Goal: Information Seeking & Learning: Find contact information

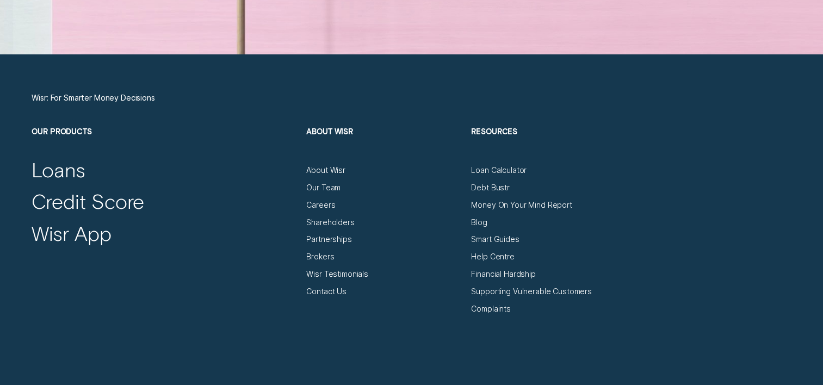
scroll to position [3631, 0]
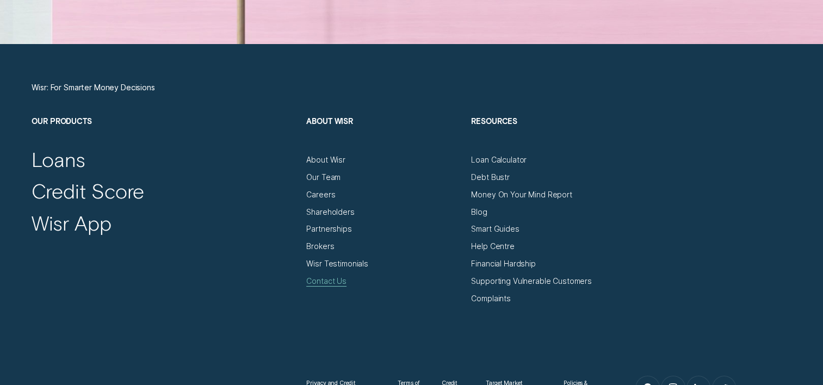
click at [332, 281] on div "Contact Us" at bounding box center [326, 281] width 40 height 10
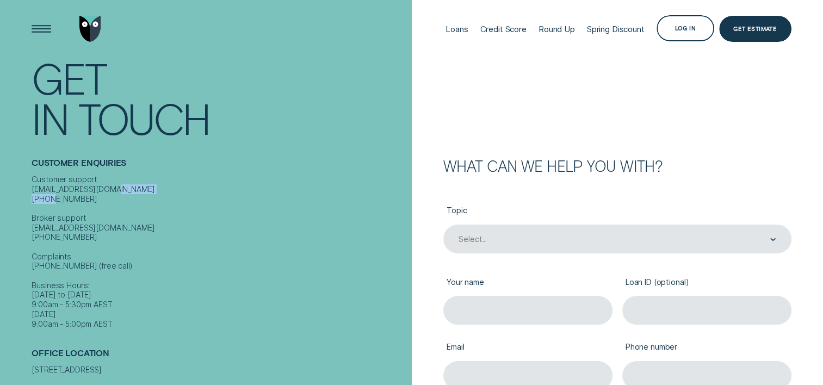
drag, startPoint x: 85, startPoint y: 197, endPoint x: 28, endPoint y: 194, distance: 56.7
click at [28, 194] on div "Contact Get In Touch Customer Enquiries Customer support [EMAIL_ADDRESS][DOMAIN…" at bounding box center [206, 202] width 412 height 404
drag, startPoint x: 28, startPoint y: 194, endPoint x: 162, endPoint y: 198, distance: 133.3
click at [162, 198] on div "Contact Get In Touch Customer Enquiries Customer support [EMAIL_ADDRESS][DOMAIN…" at bounding box center [206, 202] width 412 height 404
drag, startPoint x: 94, startPoint y: 208, endPoint x: 83, endPoint y: 199, distance: 13.5
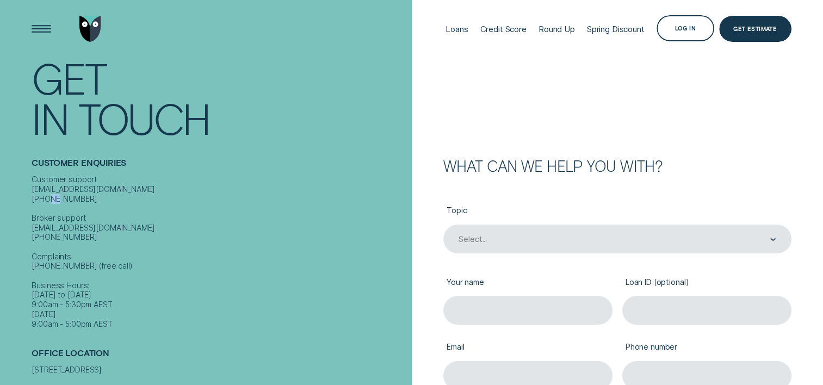
click at [83, 199] on div "Customer support [EMAIL_ADDRESS][DOMAIN_NAME] [PHONE_NUMBER] Broker support [EM…" at bounding box center [219, 252] width 375 height 154
drag, startPoint x: 32, startPoint y: 198, endPoint x: 88, endPoint y: 200, distance: 55.5
click at [88, 200] on div "Customer support [EMAIL_ADDRESS][DOMAIN_NAME] [PHONE_NUMBER] Broker support [EM…" at bounding box center [219, 252] width 375 height 154
copy div "1300 992 007"
